Goal: Find specific page/section: Find specific page/section

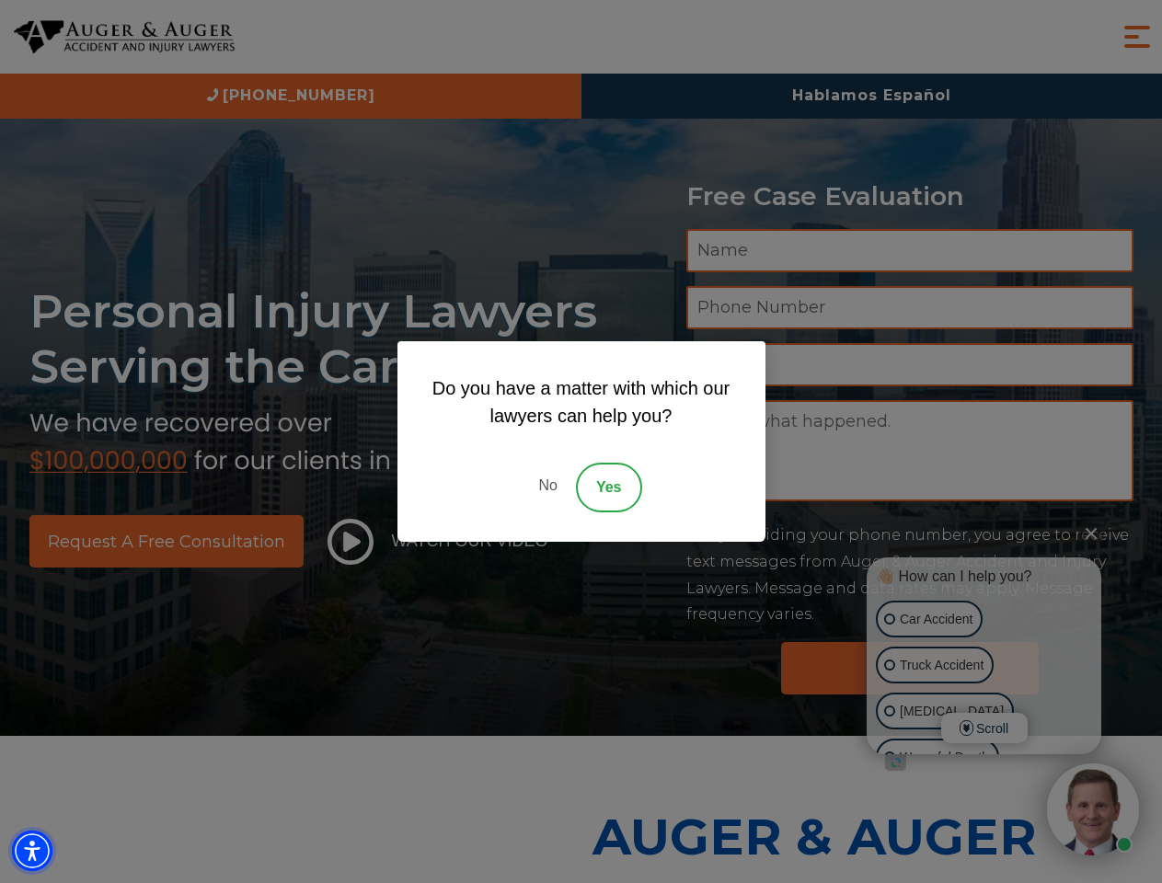
click at [32, 851] on img "Accessibility Menu" at bounding box center [32, 851] width 40 height 40
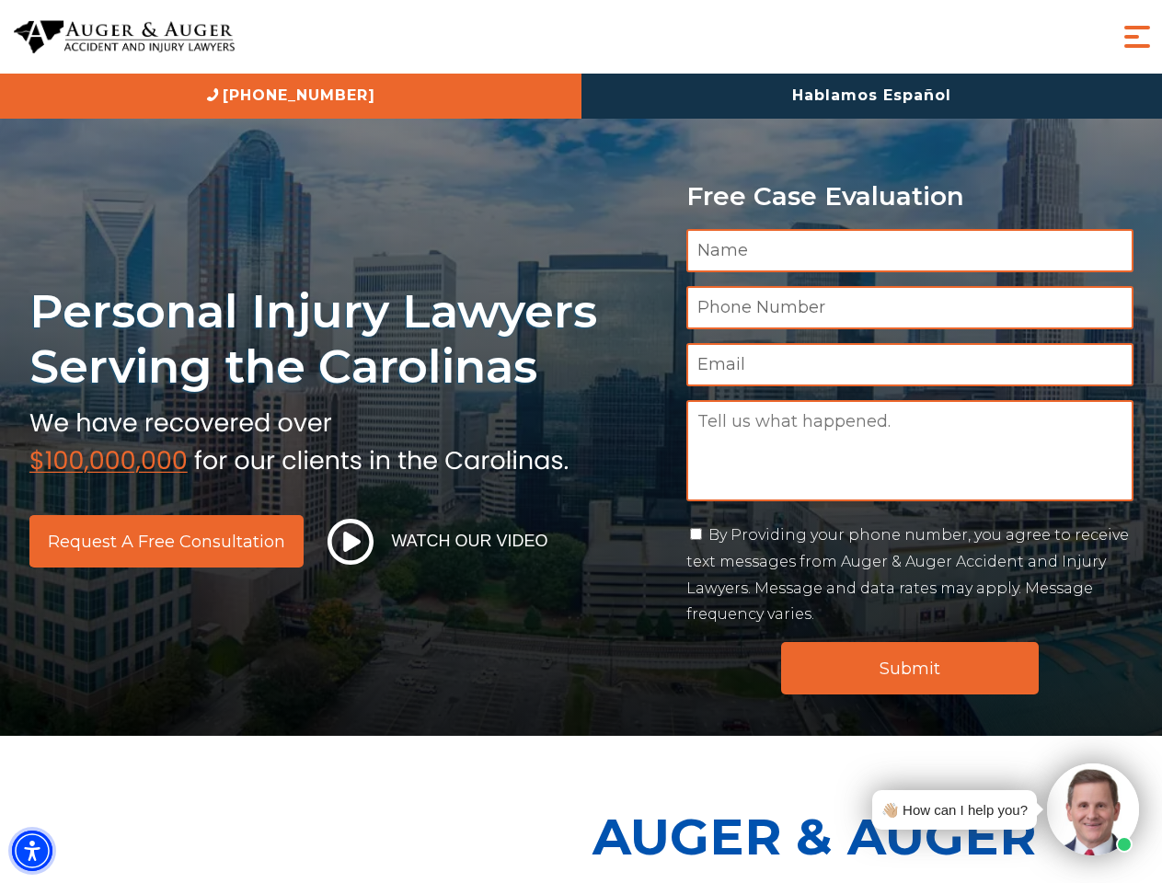
click at [32, 851] on img "Accessibility Menu" at bounding box center [32, 851] width 40 height 40
